Goal: Task Accomplishment & Management: Use online tool/utility

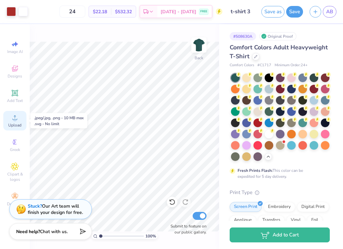
click at [13, 119] on icon at bounding box center [15, 117] width 5 height 5
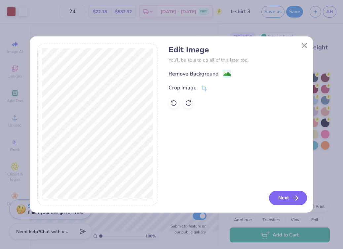
click at [278, 198] on button "Next" at bounding box center [288, 197] width 38 height 15
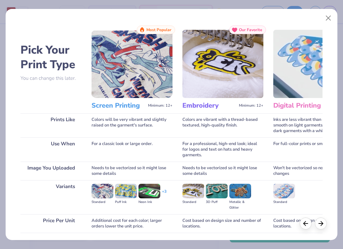
scroll to position [48, 0]
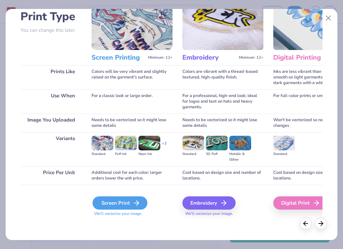
click at [134, 204] on icon at bounding box center [137, 203] width 8 height 8
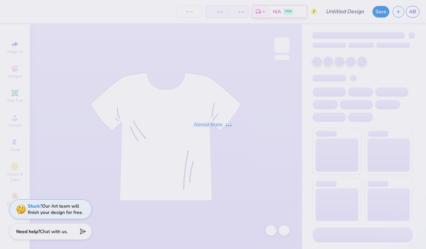
type input "t-shirt 3"
type input "24"
type input "t-shirt 3"
type input "24"
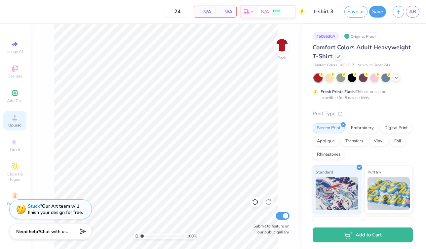
click at [13, 115] on icon at bounding box center [15, 117] width 8 height 8
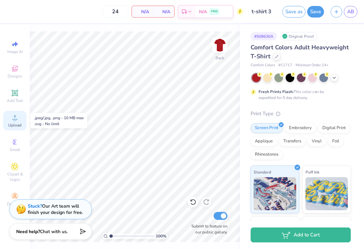
click at [13, 116] on icon at bounding box center [15, 117] width 8 height 8
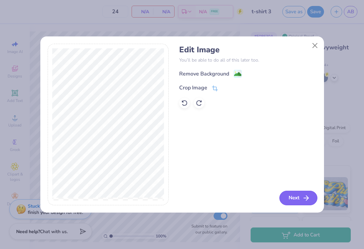
click at [287, 194] on button "Next" at bounding box center [298, 197] width 38 height 15
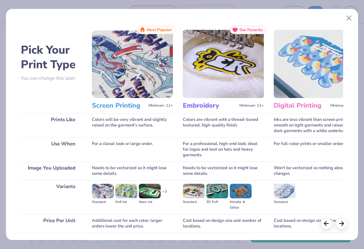
scroll to position [48, 0]
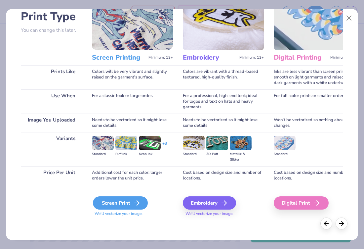
click at [128, 201] on div "Screen Print" at bounding box center [120, 202] width 55 height 13
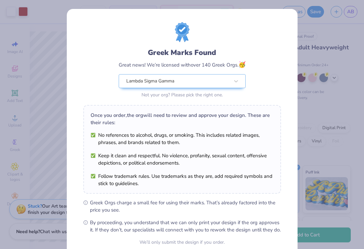
scroll to position [61, 0]
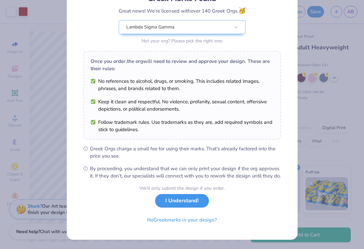
click at [179, 201] on button "I Understand!" at bounding box center [182, 201] width 54 height 14
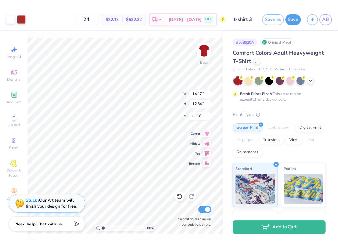
scroll to position [0, 0]
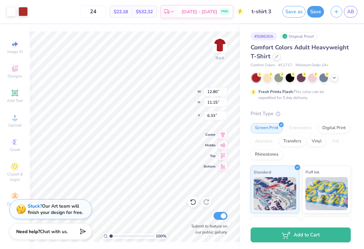
type input "12.80"
type input "11.15"
type input "4.86"
click at [333, 76] on icon at bounding box center [333, 76] width 5 height 5
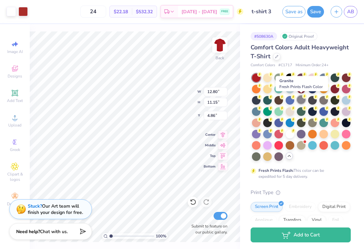
click at [303, 100] on div at bounding box center [301, 99] width 9 height 9
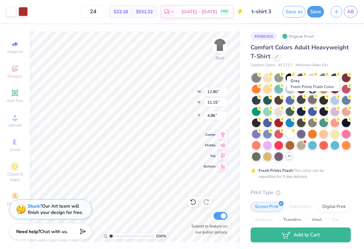
click at [313, 99] on div at bounding box center [312, 99] width 9 height 9
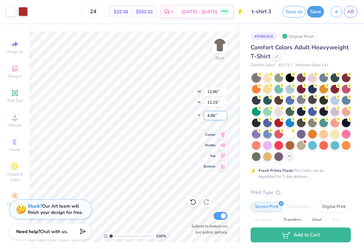
type input "13.50"
type input "11.75"
type input "4.21"
type input "4.17"
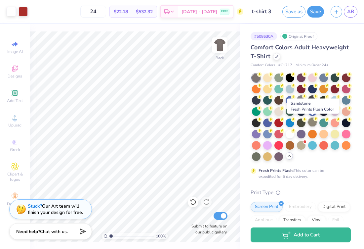
click at [312, 119] on div at bounding box center [312, 122] width 9 height 9
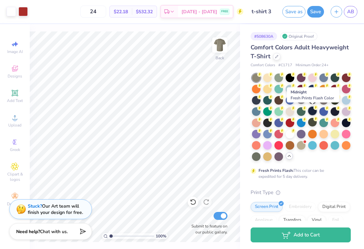
click at [310, 110] on div at bounding box center [312, 110] width 9 height 9
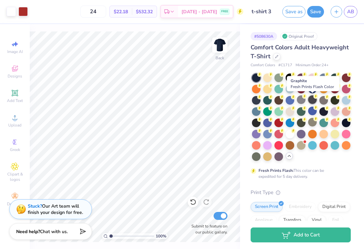
click at [262, 77] on circle at bounding box center [259, 74] width 5 height 5
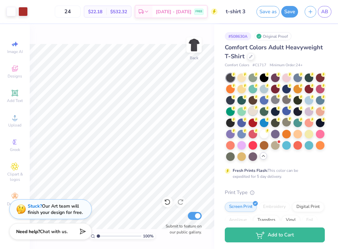
click at [250, 112] on div at bounding box center [253, 110] width 9 height 9
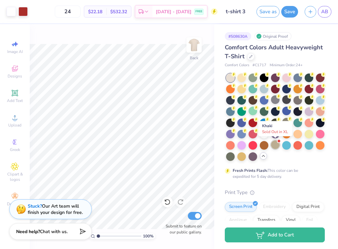
click at [277, 143] on div at bounding box center [275, 144] width 9 height 9
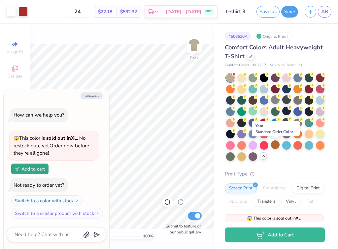
scroll to position [58, 0]
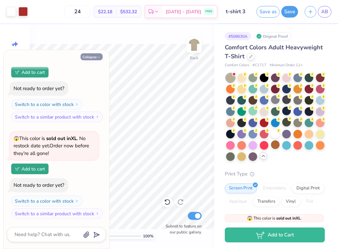
click at [93, 53] on button "Collapse" at bounding box center [92, 56] width 22 height 7
type textarea "x"
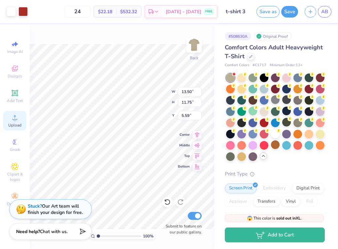
type input "5.19"
click at [216, 114] on div "# 508630A Original Proof Comfort Colors Adult Heavyweight T-Shirt Comfort Color…" at bounding box center [276, 199] width 124 height 351
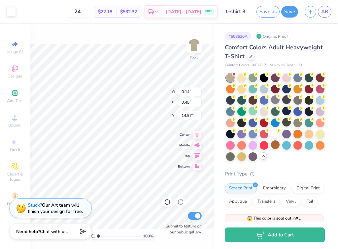
type input "14.57"
type input "0.62"
type input "2.05"
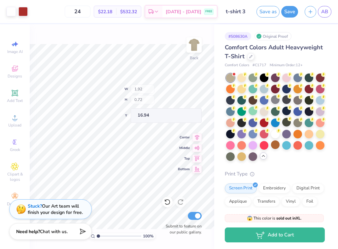
type input "16.94"
type input "14.44"
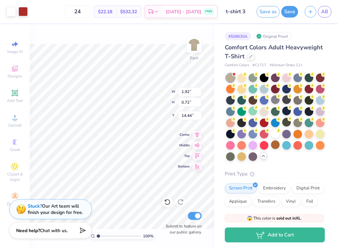
click at [89, 233] on div "Need help? Chat with us." at bounding box center [50, 230] width 83 height 17
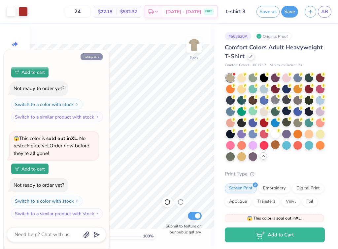
click at [93, 58] on button "Collapse" at bounding box center [92, 56] width 22 height 7
type textarea "x"
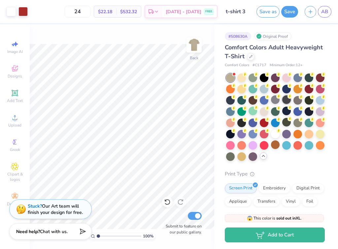
click at [288, 98] on icon at bounding box center [290, 96] width 5 height 5
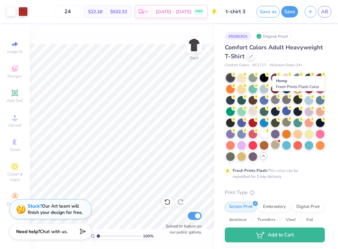
click at [297, 99] on div at bounding box center [298, 99] width 9 height 9
click at [286, 98] on div at bounding box center [287, 99] width 9 height 9
click at [288, 100] on div at bounding box center [287, 99] width 9 height 9
click at [286, 98] on div at bounding box center [287, 99] width 9 height 9
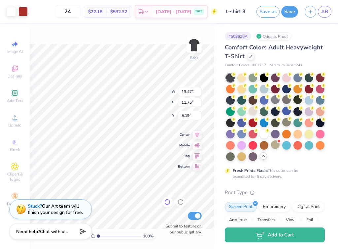
type input "4.79"
